Goal: Information Seeking & Learning: Learn about a topic

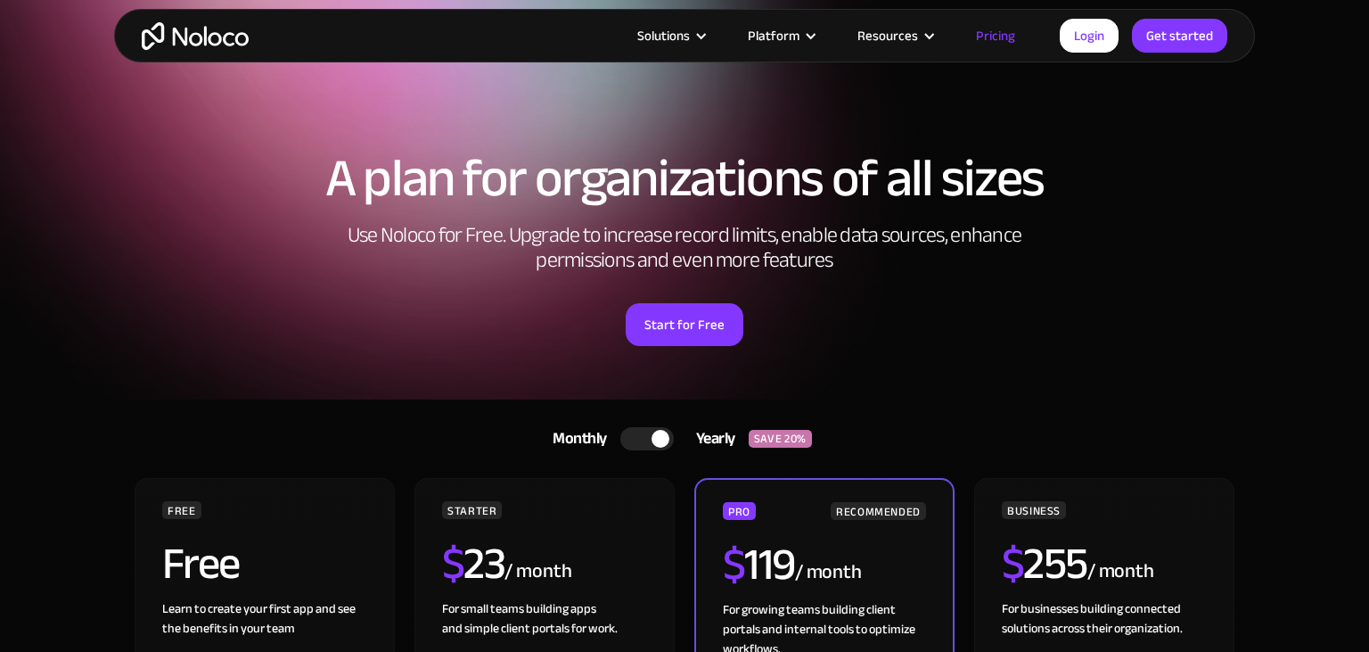
scroll to position [376, 0]
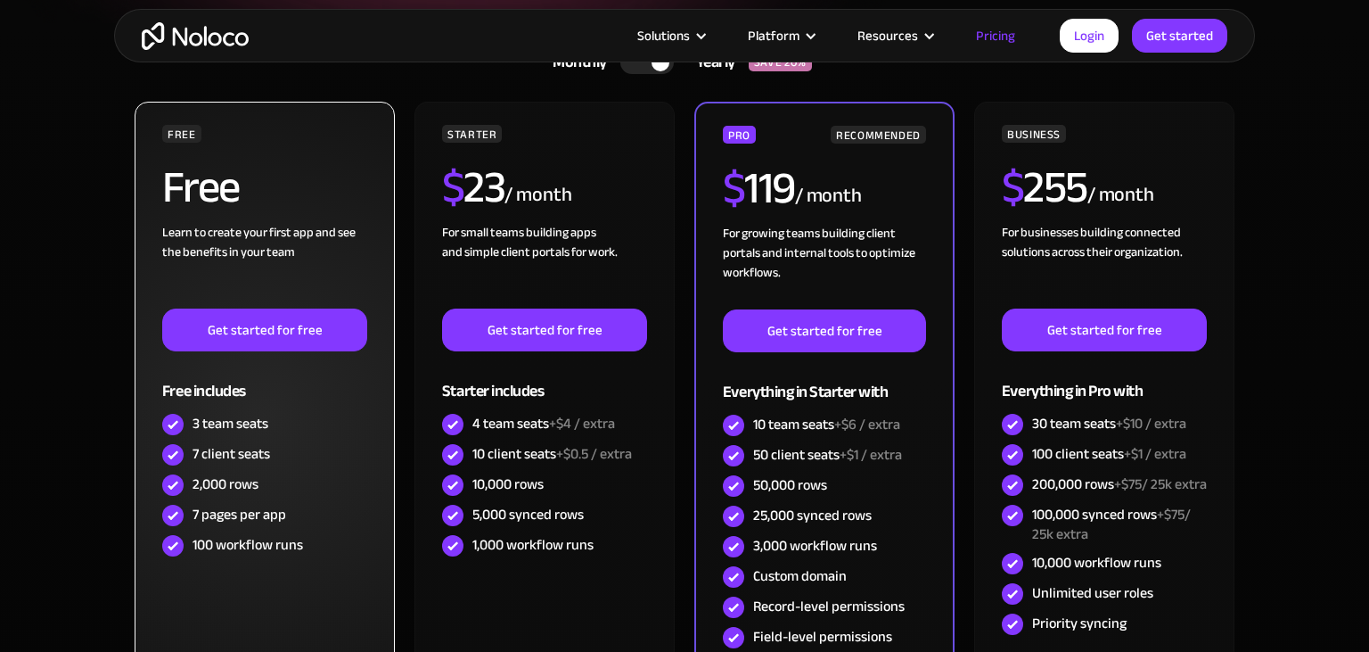
click at [249, 241] on div "Learn to create your first app and see the benefits in your team ‍" at bounding box center [264, 266] width 205 height 86
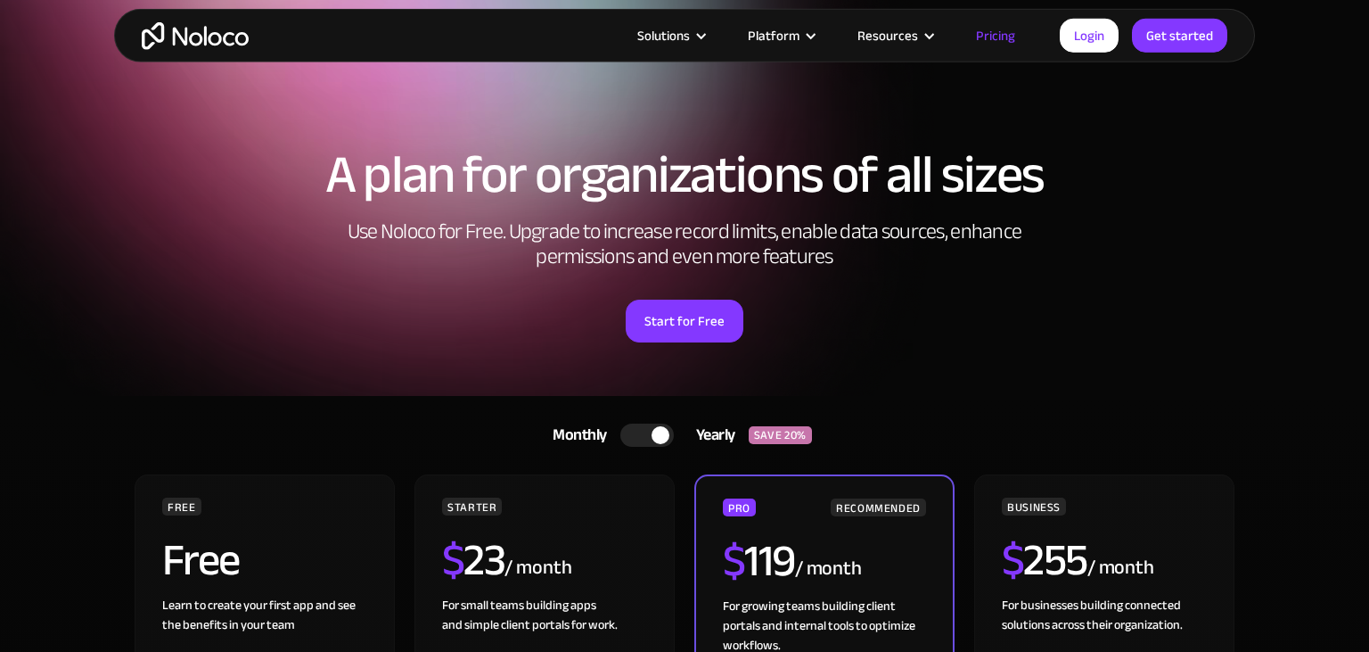
scroll to position [0, 0]
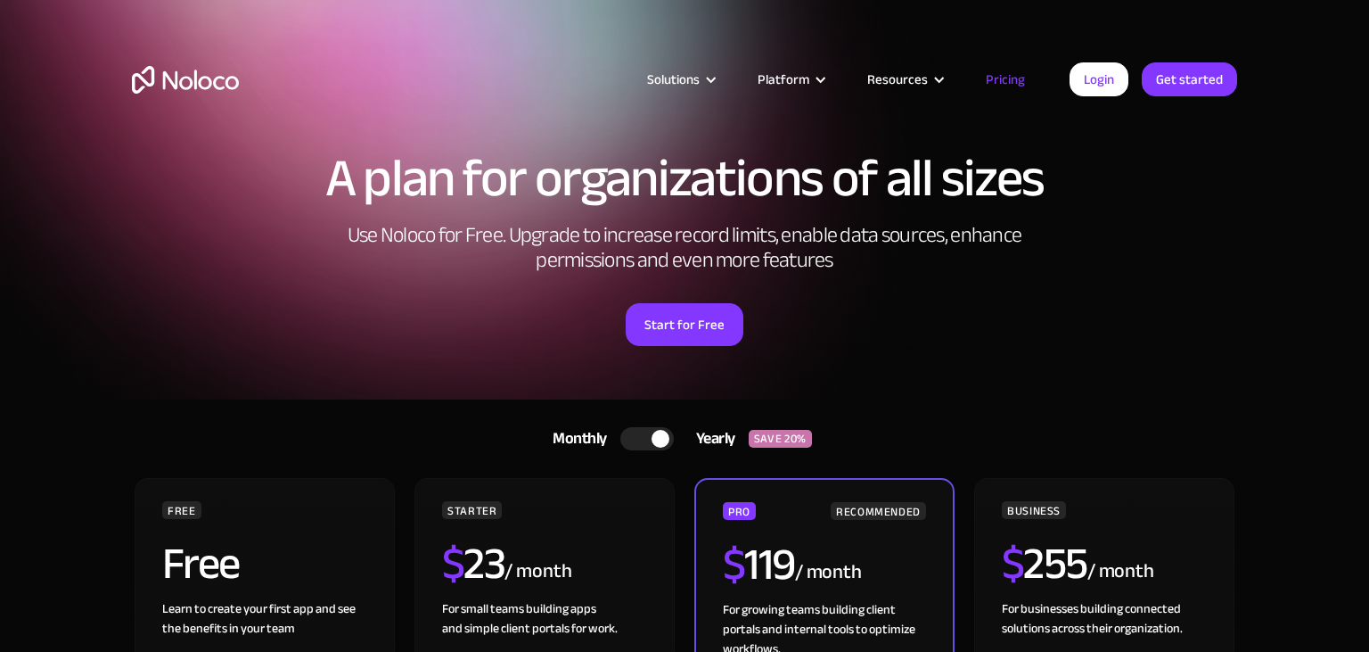
click at [201, 81] on img "home" at bounding box center [185, 80] width 107 height 28
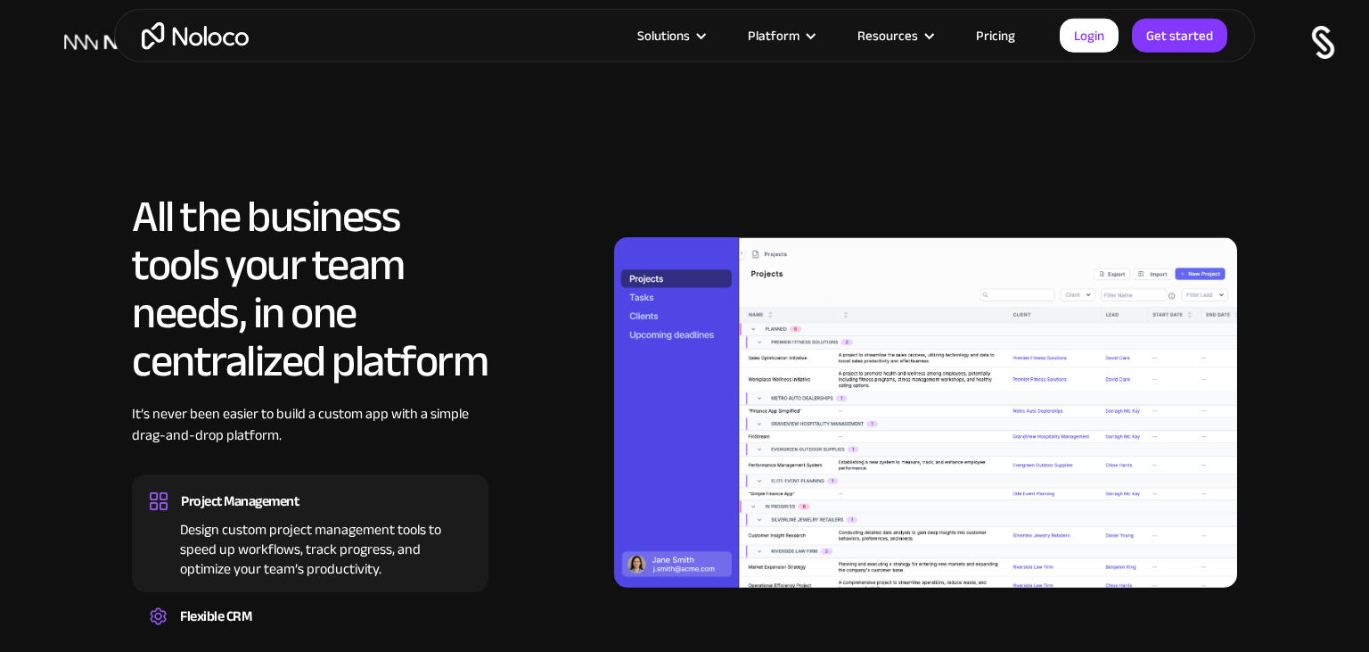
scroll to position [1506, 0]
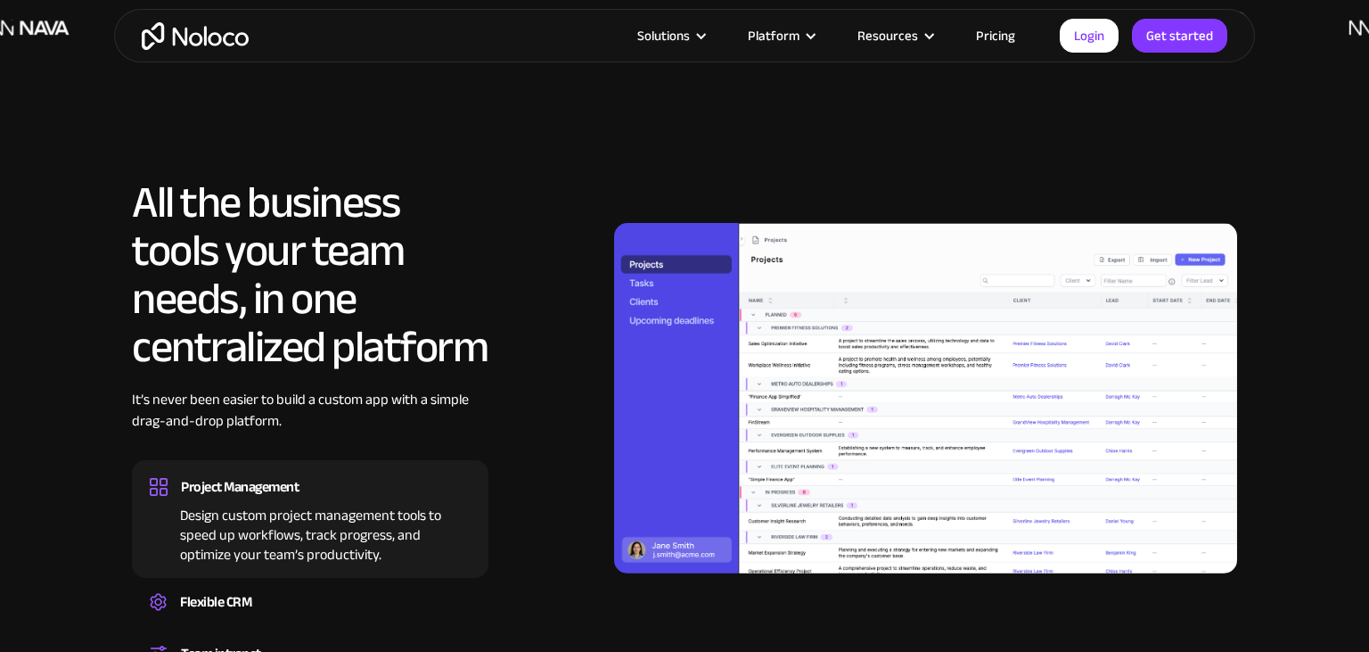
click at [653, 284] on img at bounding box center [925, 398] width 623 height 350
click at [647, 279] on img at bounding box center [925, 398] width 623 height 350
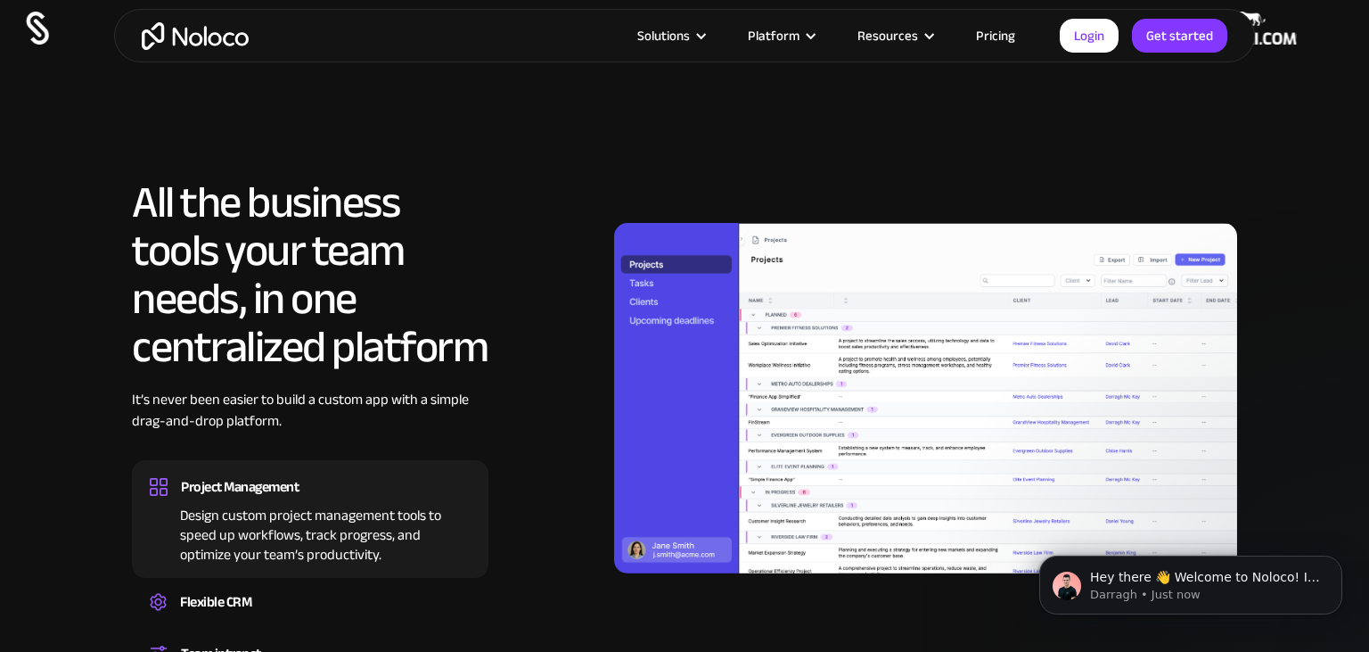
scroll to position [0, 0]
click at [1177, 600] on p "Darragh • Just now" at bounding box center [1205, 595] width 230 height 16
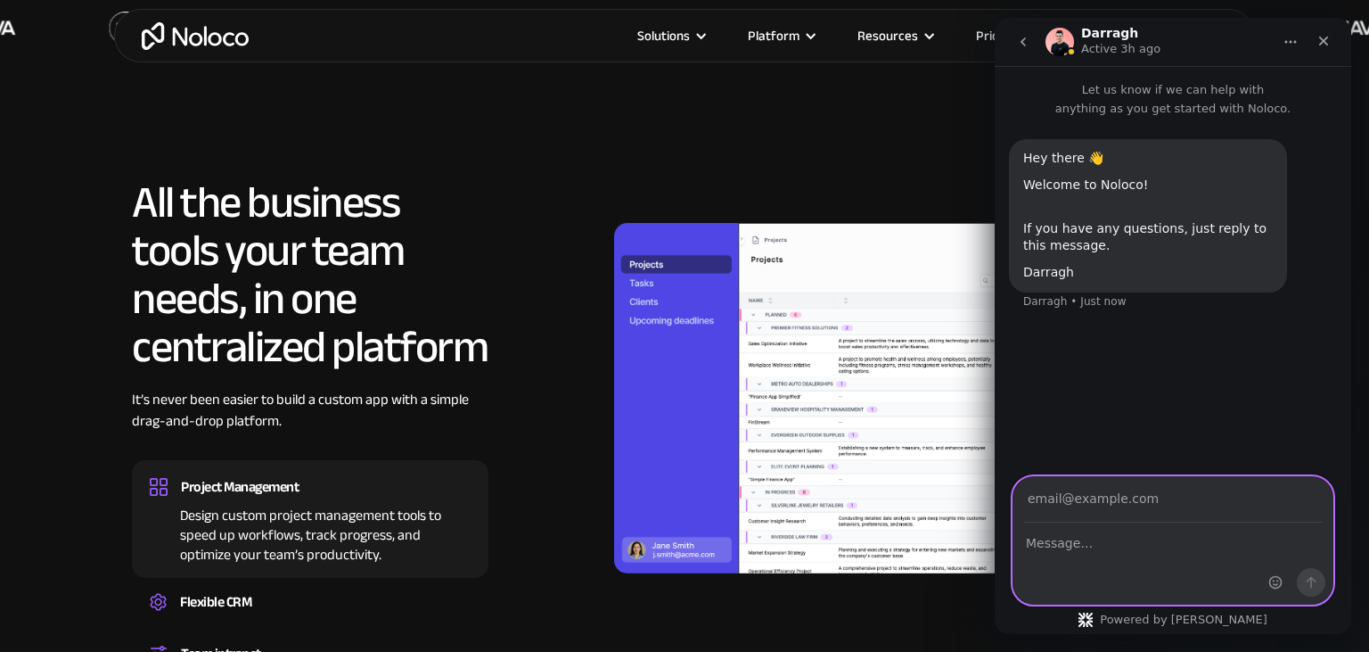
click at [1096, 549] on textarea "Message…" at bounding box center [1173, 538] width 319 height 30
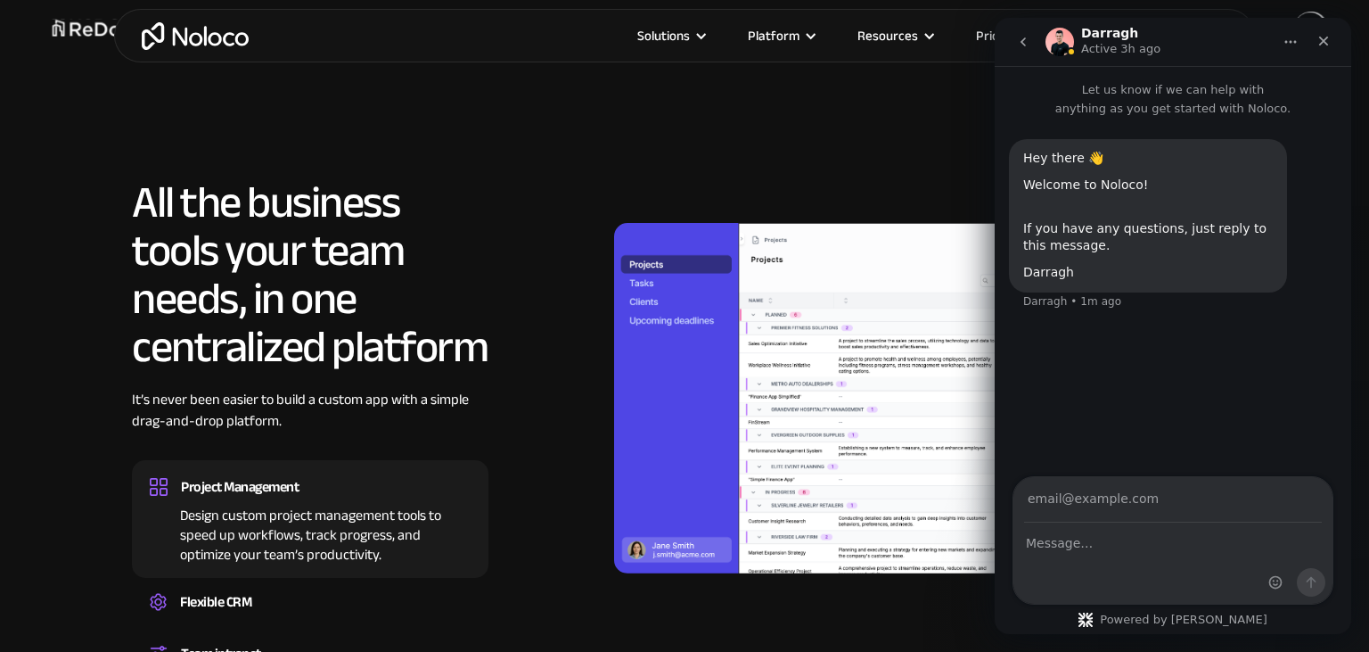
click at [981, 32] on link "Pricing" at bounding box center [996, 35] width 84 height 23
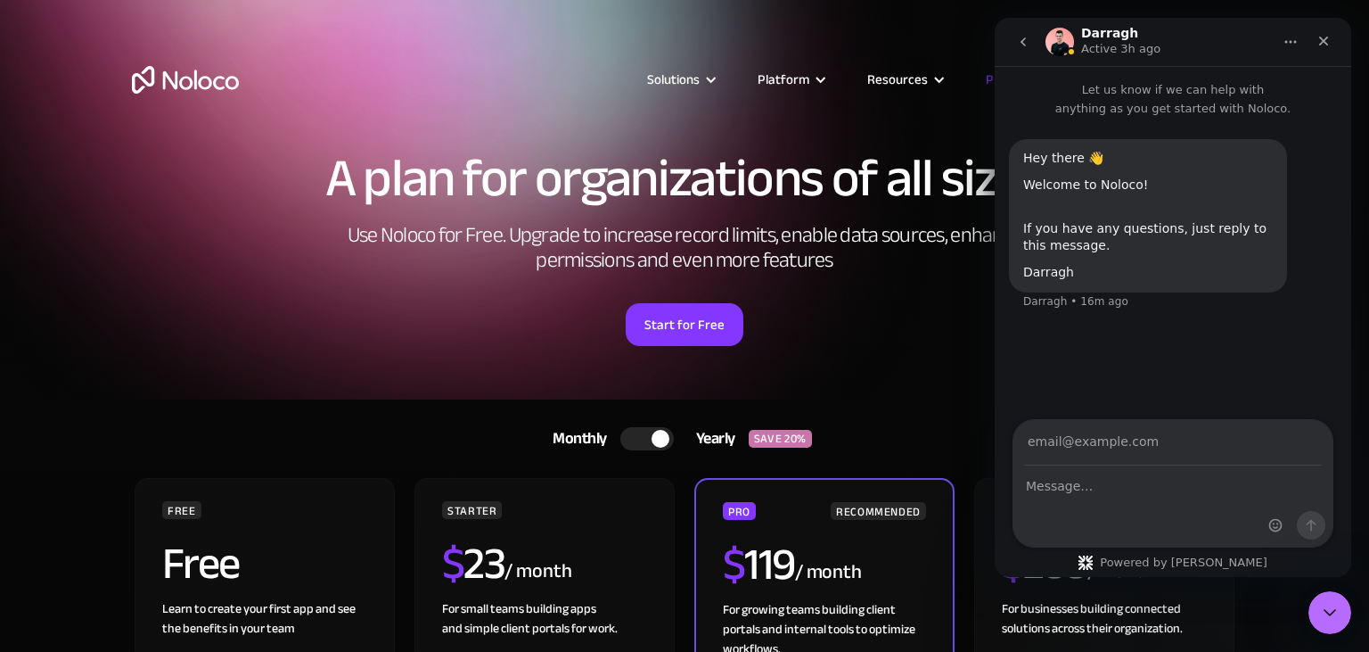
click at [0, 284] on section "A plan for organizations of all sizes Use Noloco for Free. Upgrade to increase …" at bounding box center [684, 199] width 1369 height 399
